Goal: Information Seeking & Learning: Learn about a topic

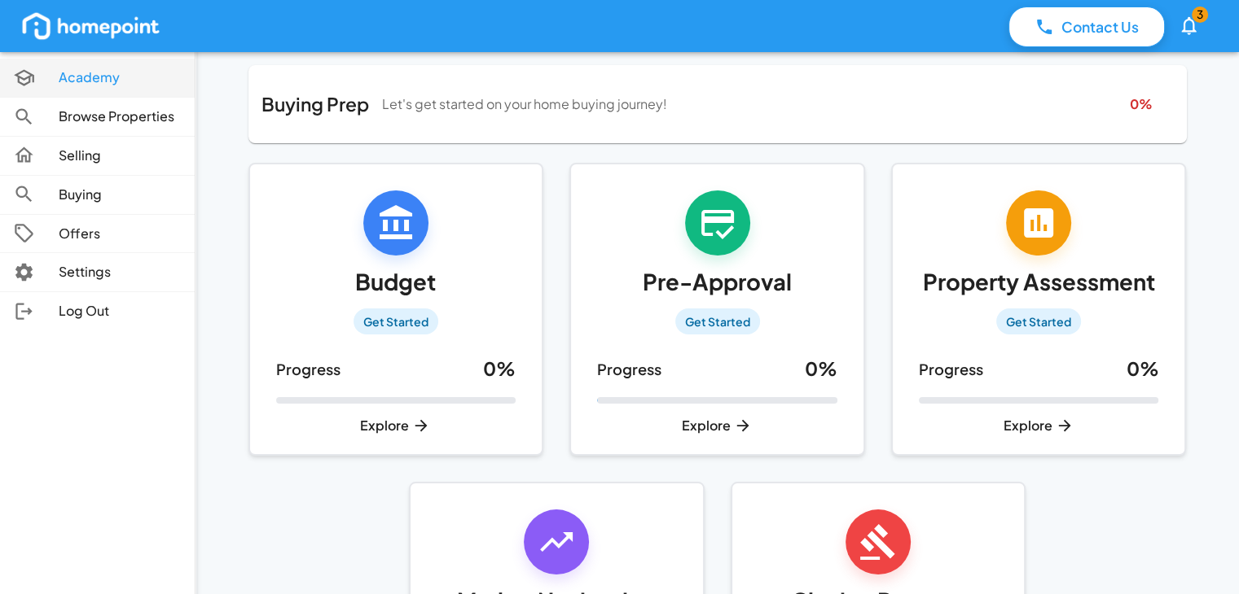
click at [84, 76] on p "Academy" at bounding box center [120, 77] width 123 height 19
click at [90, 116] on p "Browse Properties" at bounding box center [120, 116] width 123 height 19
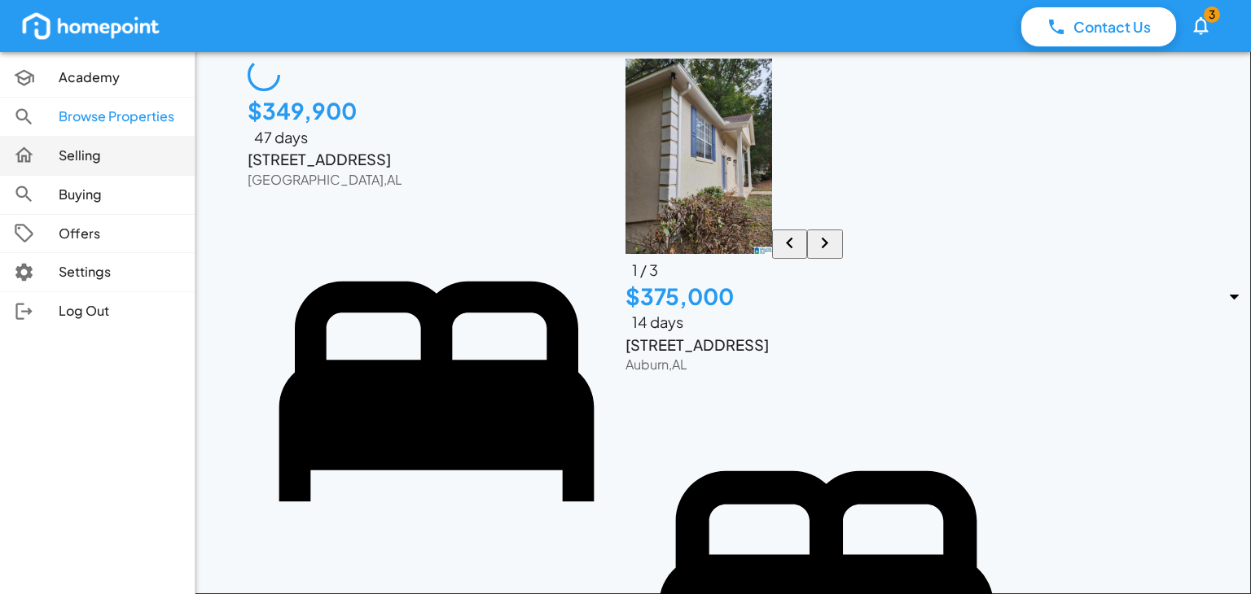
click at [84, 154] on p "Selling" at bounding box center [120, 156] width 123 height 19
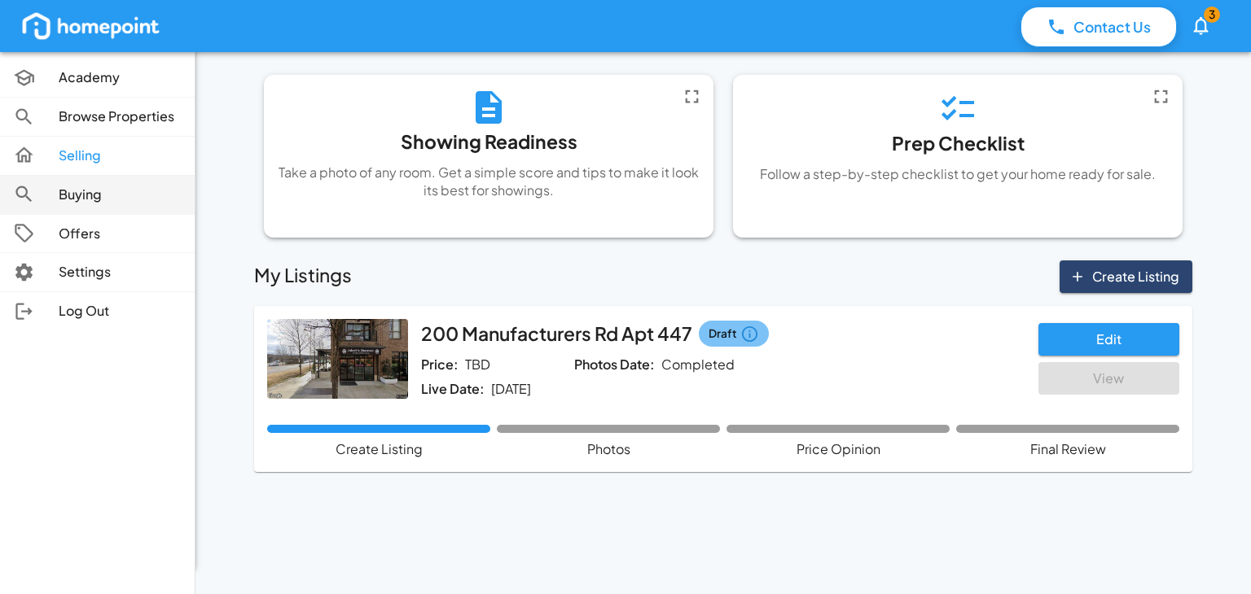
click at [65, 191] on p "Buying" at bounding box center [120, 195] width 123 height 19
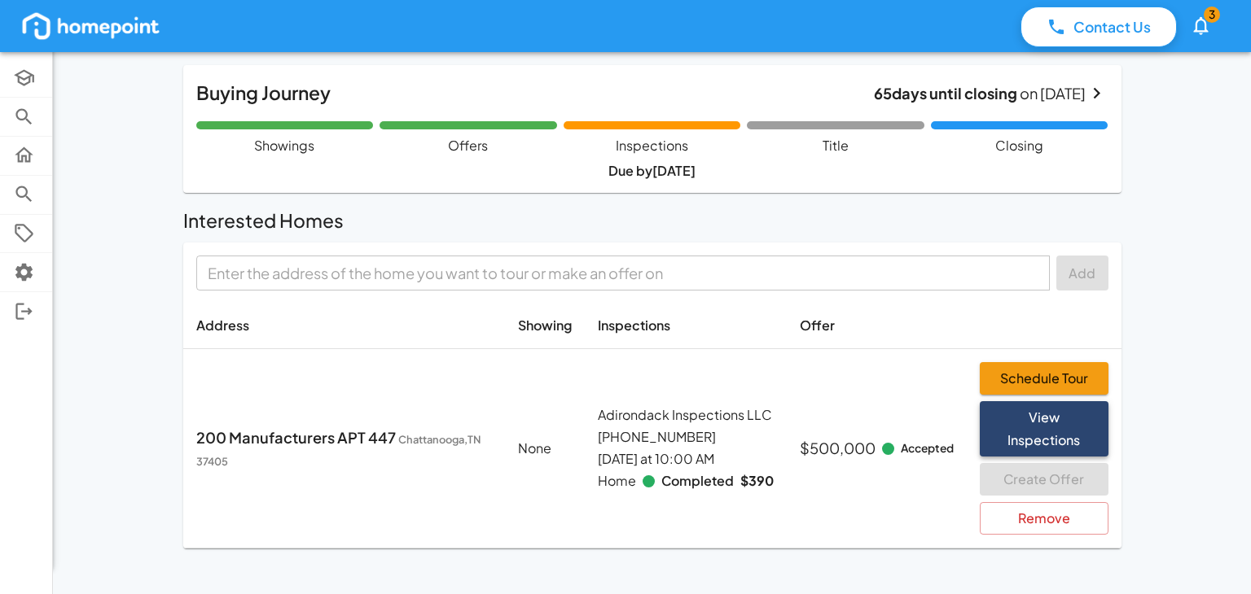
click at [1010, 433] on button "View Inspections" at bounding box center [1044, 428] width 129 height 55
